Goal: Information Seeking & Learning: Learn about a topic

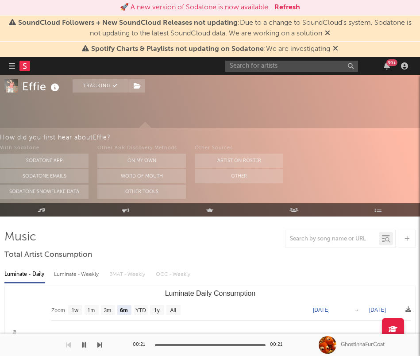
select select "6m"
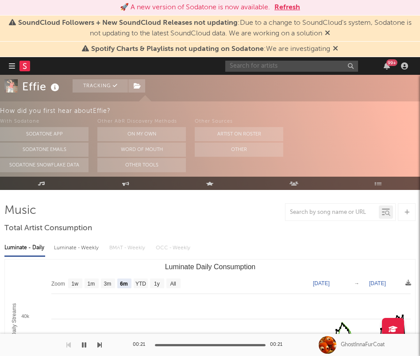
click at [288, 69] on input "text" at bounding box center [291, 66] width 133 height 11
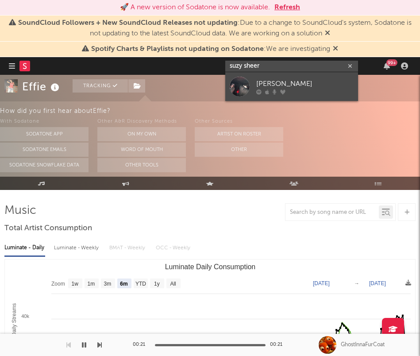
type input "suzy sheer"
click at [294, 88] on div "Suzy Sheer" at bounding box center [304, 83] width 97 height 11
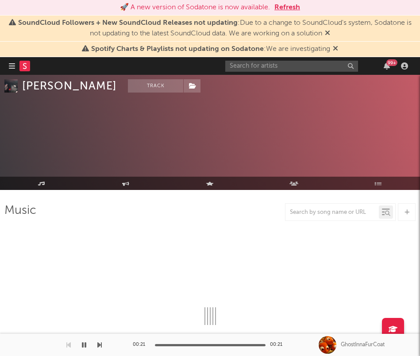
select select "6m"
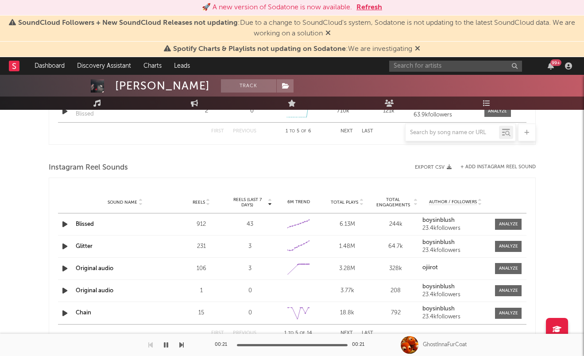
scroll to position [800, 0]
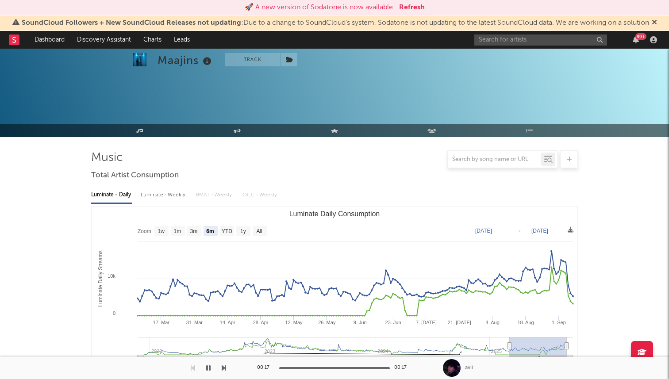
select select "6m"
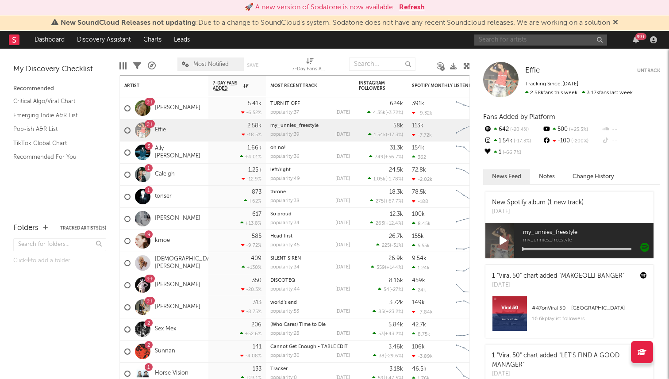
click at [521, 38] on input "text" at bounding box center [540, 40] width 133 height 11
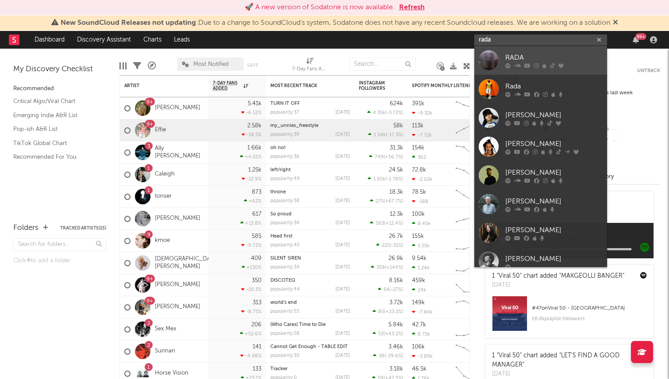
type input "rada"
click at [520, 60] on div "RADA" at bounding box center [553, 57] width 97 height 11
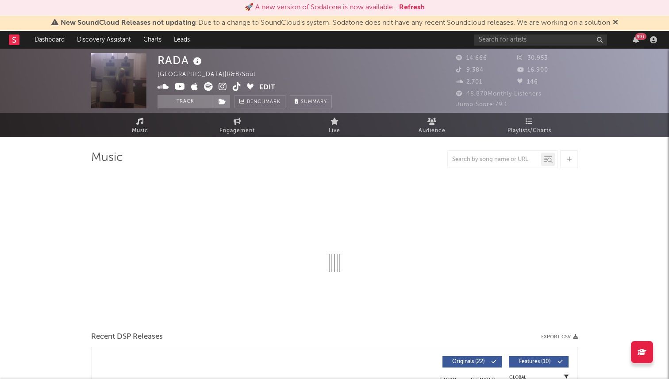
select select "6m"
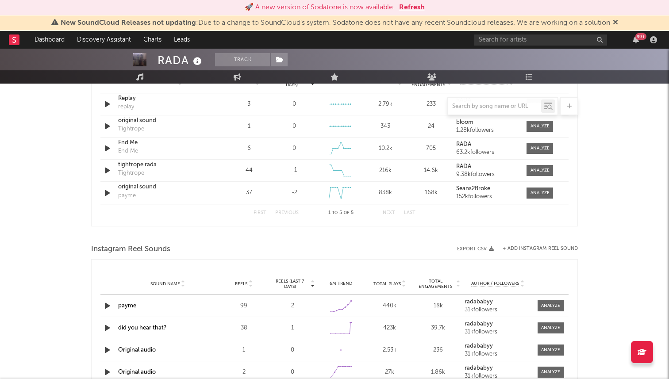
scroll to position [715, 0]
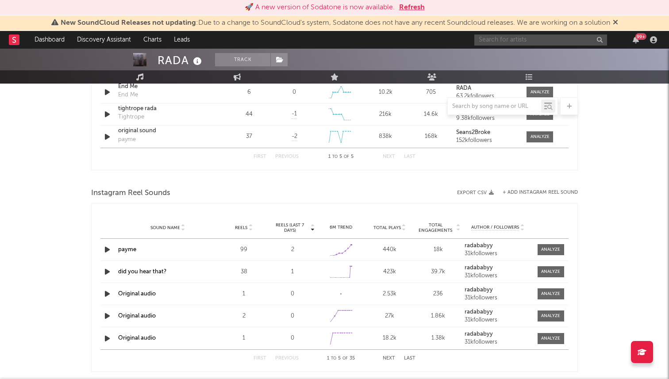
click at [509, 35] on input "text" at bounding box center [540, 40] width 133 height 11
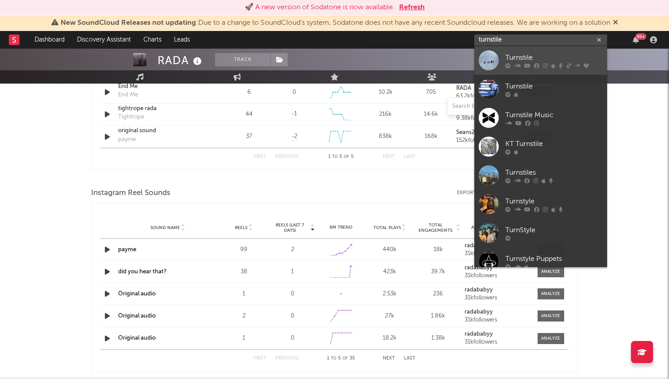
type input "turnstile"
click at [511, 65] on div at bounding box center [553, 65] width 97 height 5
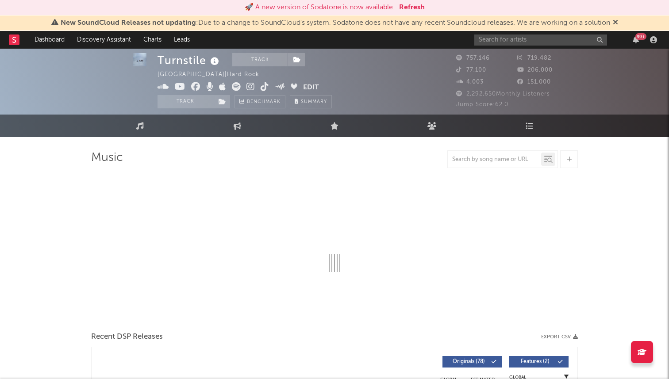
select select "6m"
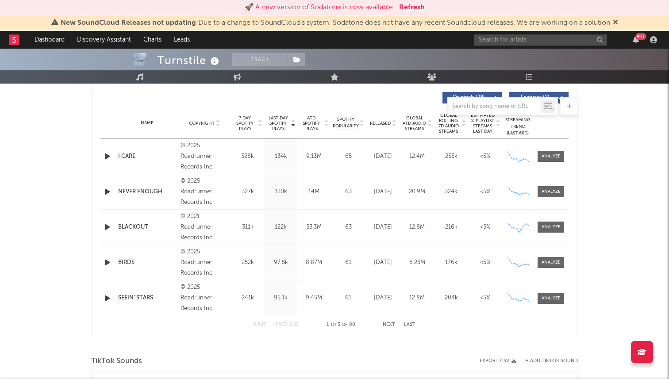
scroll to position [330, 0]
